Goal: Information Seeking & Learning: Learn about a topic

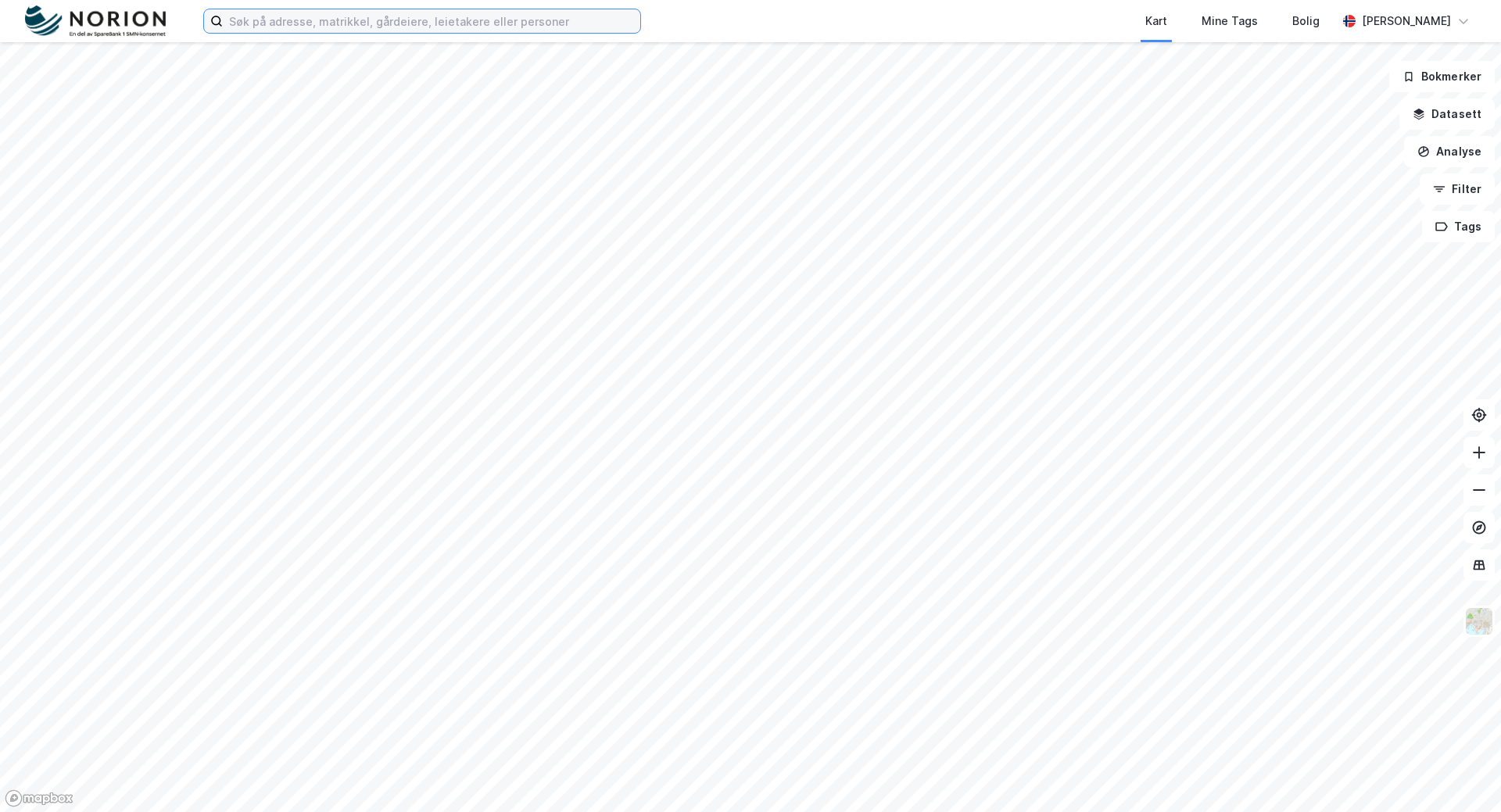
click at [595, 26] on input at bounding box center [431, 21] width 418 height 23
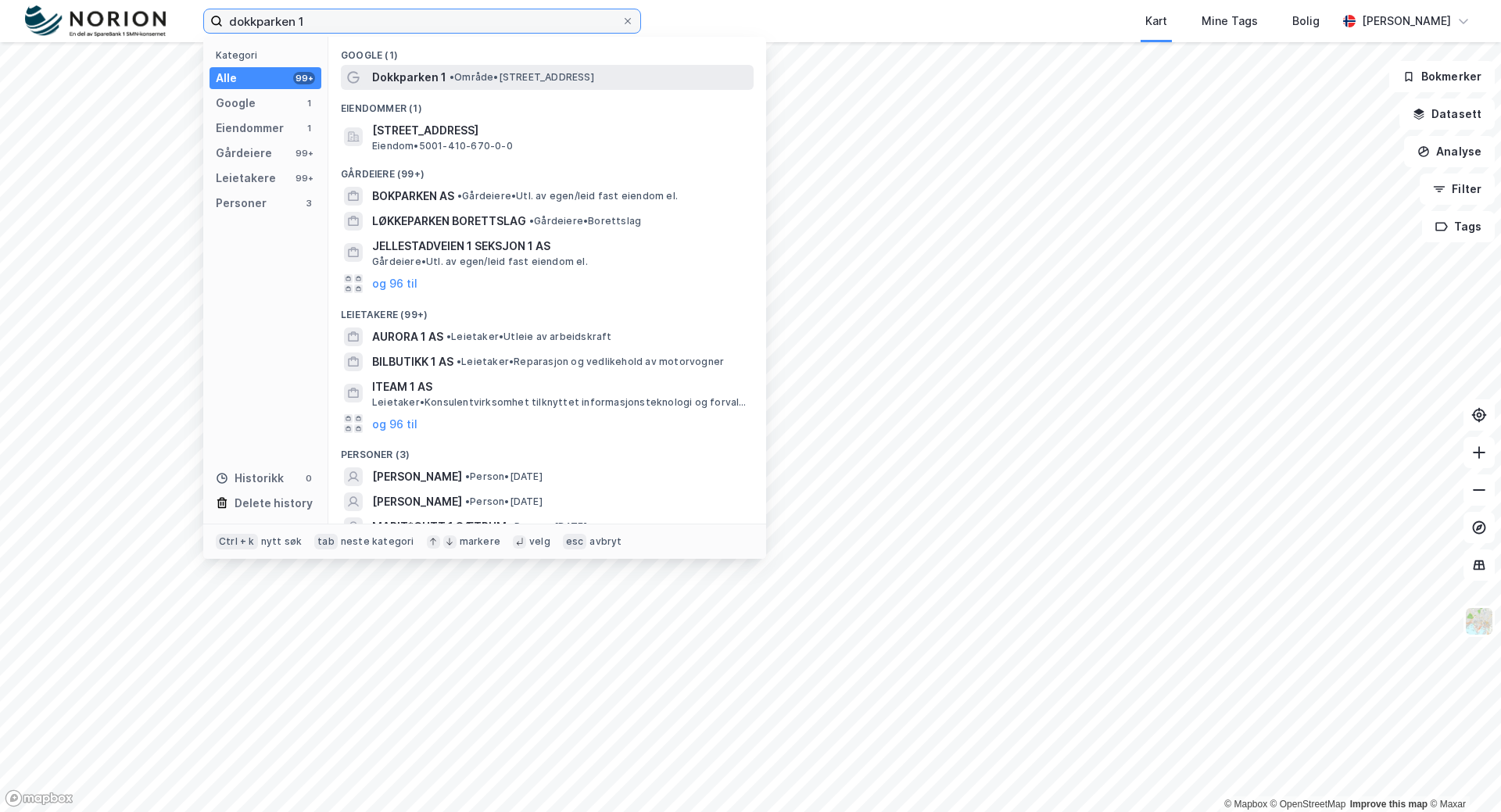
type input "dokkparken 1"
click at [594, 73] on span "• Område • [STREET_ADDRESS]" at bounding box center [522, 78] width 144 height 13
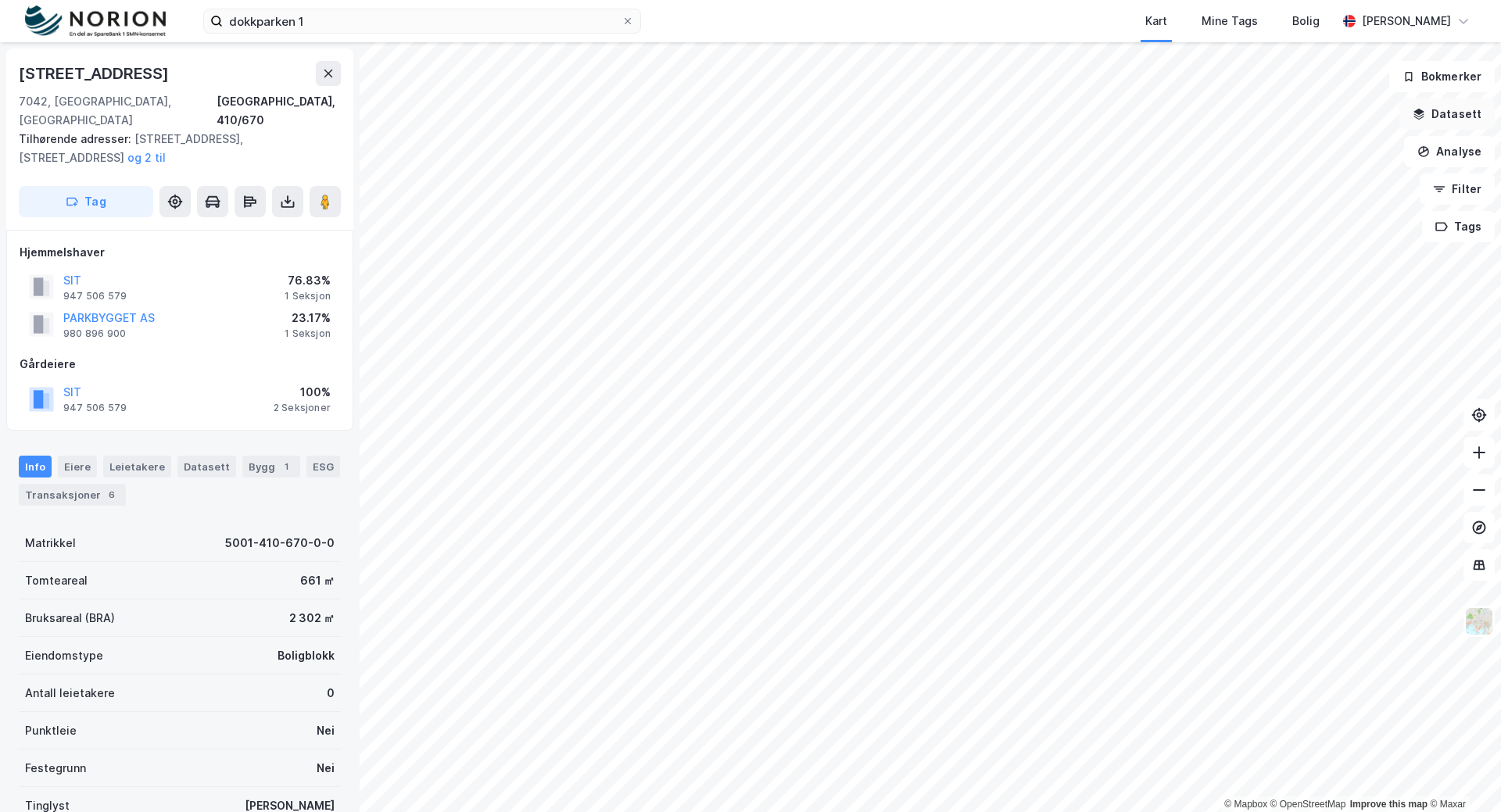
click at [1459, 112] on button "Datasett" at bounding box center [1446, 114] width 95 height 31
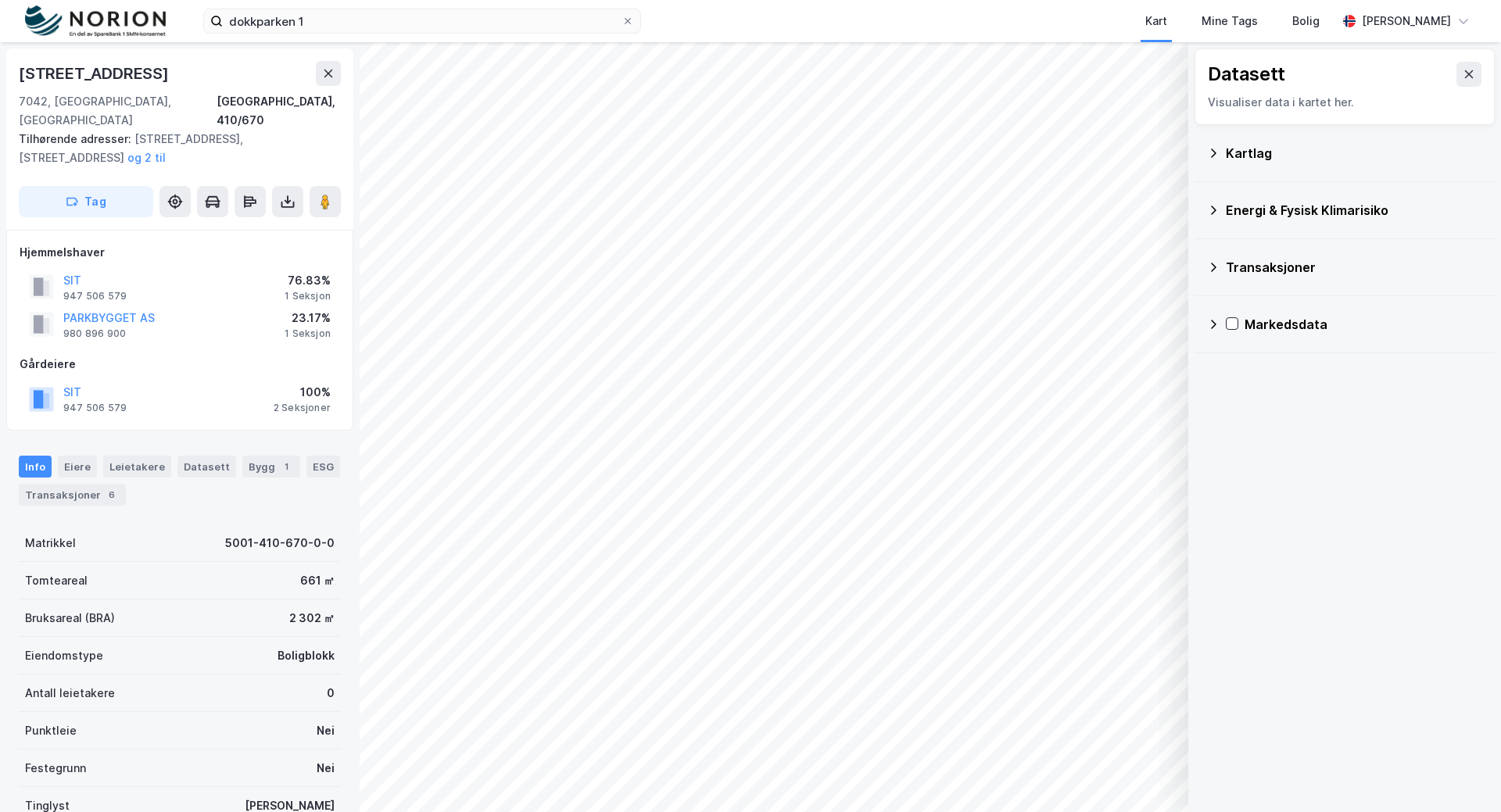
click at [1232, 154] on div "Kartlag" at bounding box center [1354, 152] width 257 height 18
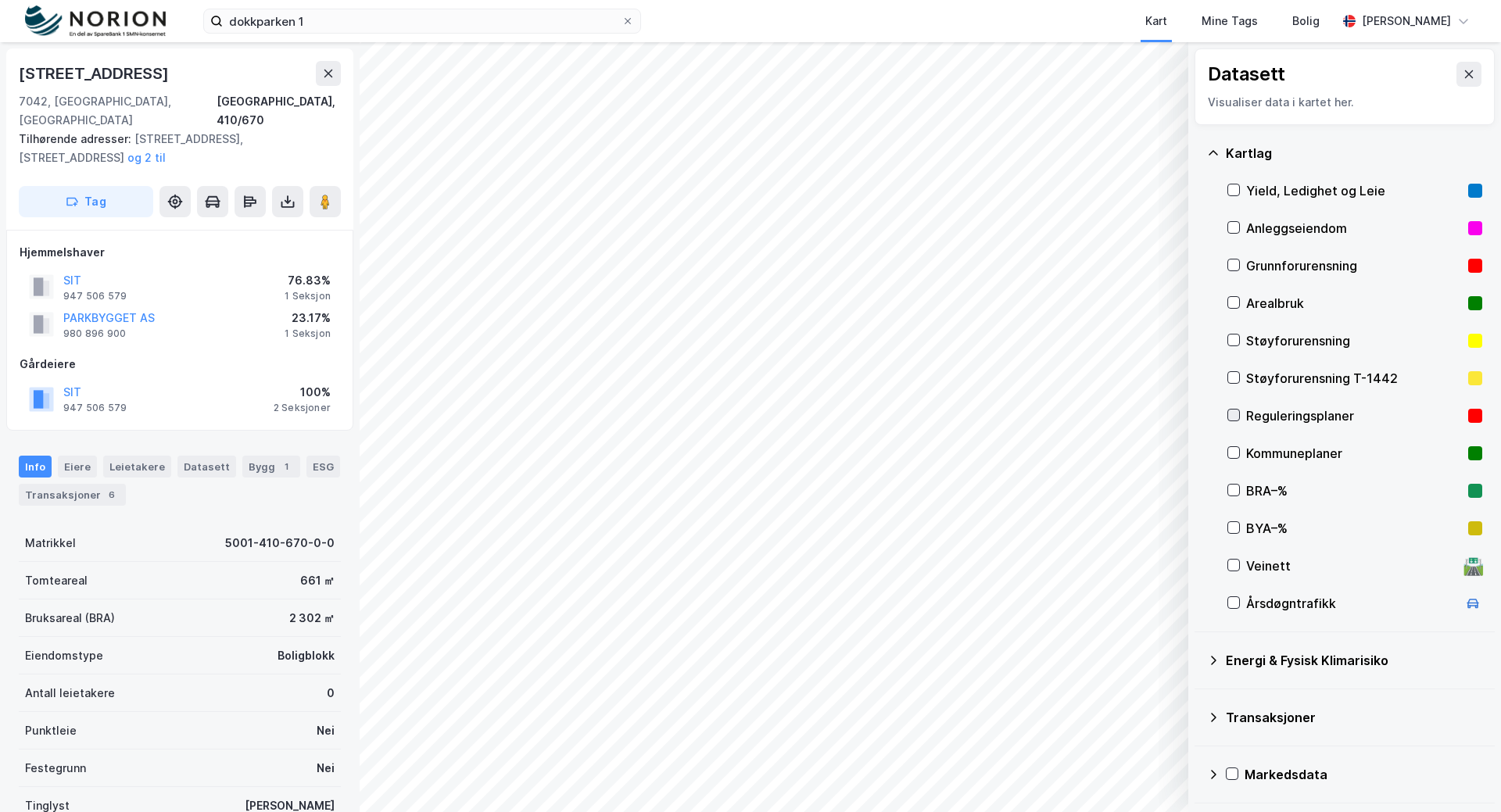
click at [1234, 413] on icon at bounding box center [1234, 415] width 11 height 11
click at [1236, 451] on icon at bounding box center [1234, 453] width 11 height 11
drag, startPoint x: 1230, startPoint y: 413, endPoint x: 1229, endPoint y: 402, distance: 11.0
click at [1230, 414] on icon at bounding box center [1234, 415] width 11 height 11
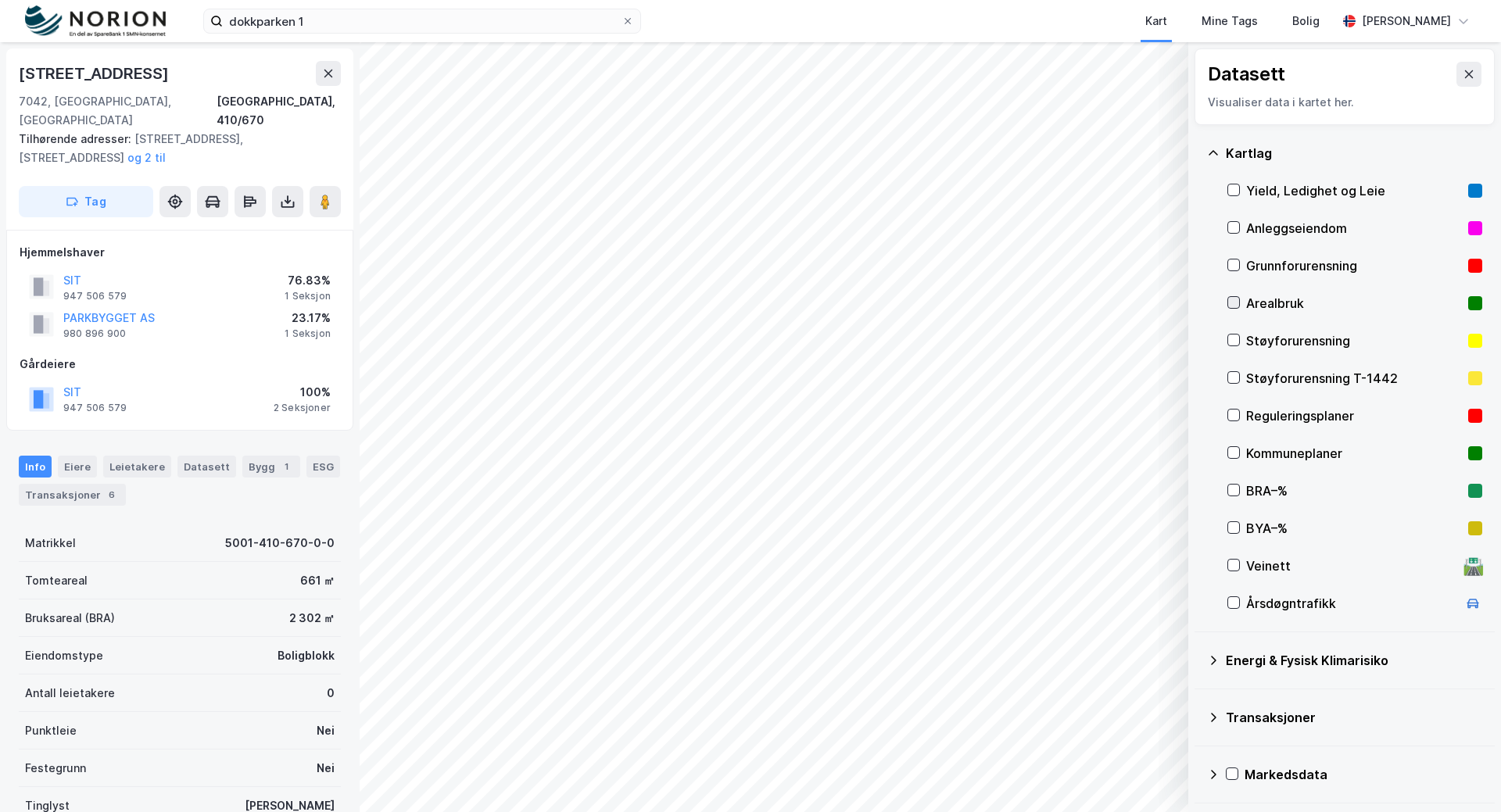
click at [1233, 301] on icon at bounding box center [1234, 303] width 11 height 11
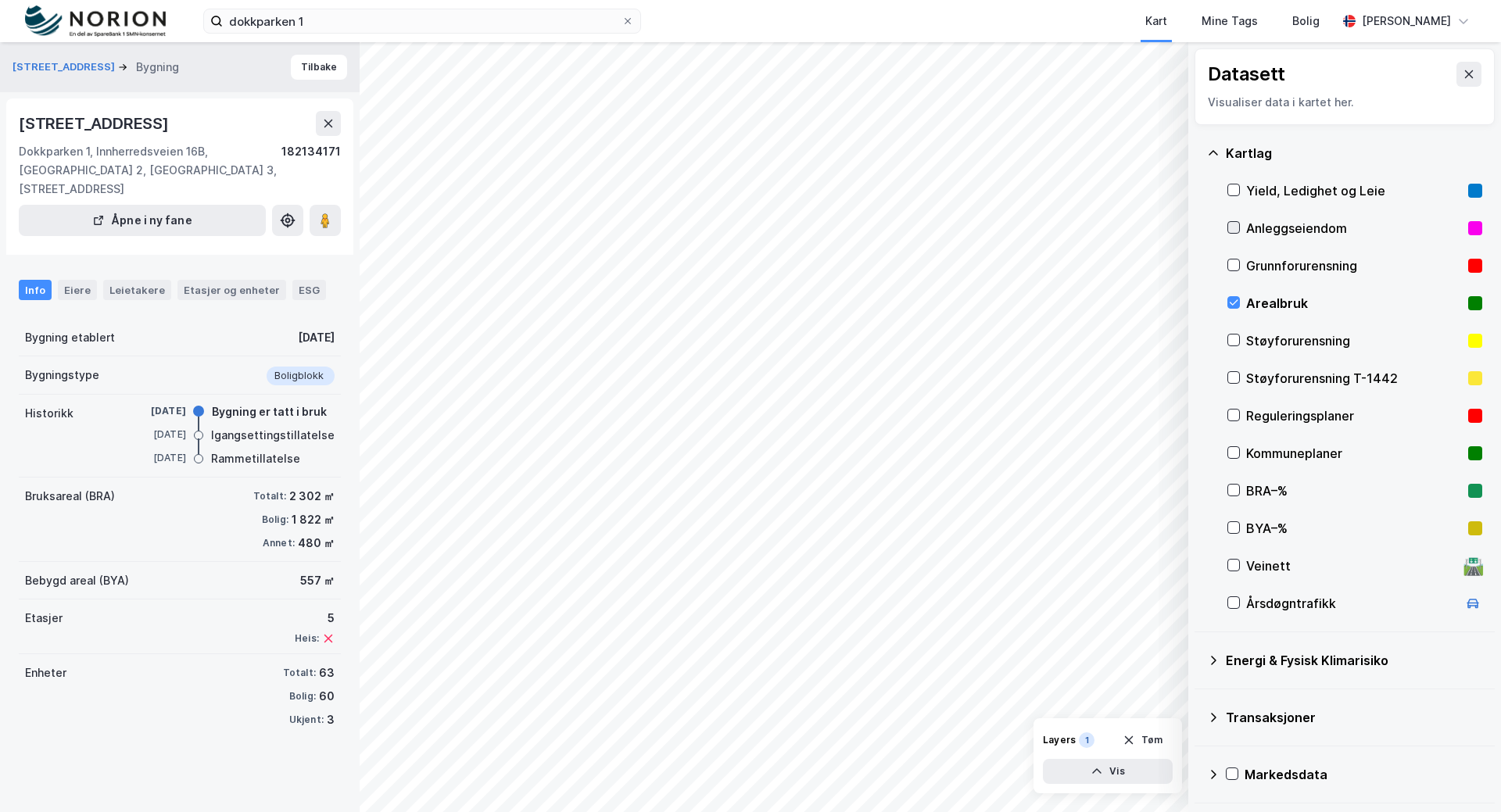
click at [1229, 225] on icon at bounding box center [1234, 228] width 11 height 11
click at [1230, 491] on icon at bounding box center [1234, 491] width 11 height 11
click at [1230, 490] on icon at bounding box center [1234, 491] width 11 height 11
click at [276, 755] on div "Innherredsveien 16a Bygning Tilbake [STREET_ADDRESS] Dokkparken 1, [STREET_ADDR…" at bounding box center [180, 427] width 360 height 770
